Goal: Task Accomplishment & Management: Manage account settings

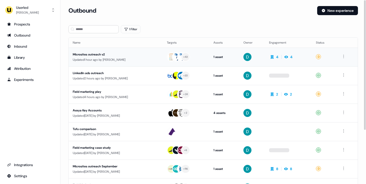
click at [108, 60] on div "Updated 1 hour ago by [PERSON_NAME]" at bounding box center [116, 59] width 86 height 5
click at [118, 81] on td "LinkedIn ads outreach Updated 2 hours ago by David Cruickshank" at bounding box center [116, 75] width 94 height 19
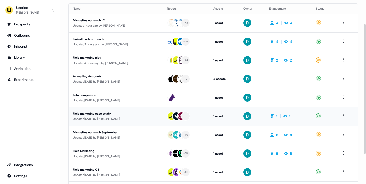
scroll to position [35, 0]
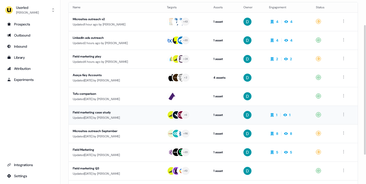
click at [120, 134] on div "Updated 5 days ago by David Cruickshank" at bounding box center [116, 136] width 86 height 5
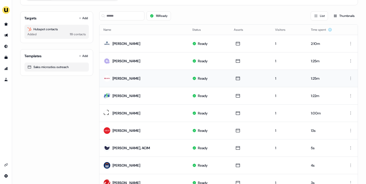
scroll to position [32, 0]
